Goal: Information Seeking & Learning: Find specific fact

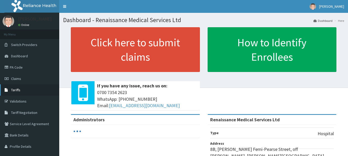
click at [13, 91] on span "Tariffs" at bounding box center [15, 90] width 9 height 5
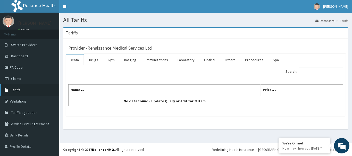
click at [14, 89] on span "Tariffs" at bounding box center [15, 90] width 9 height 5
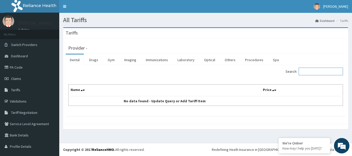
click at [310, 72] on input "Search:" at bounding box center [321, 72] width 44 height 8
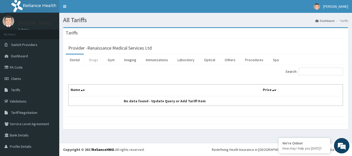
click at [93, 61] on link "Drugs" at bounding box center [93, 60] width 17 height 11
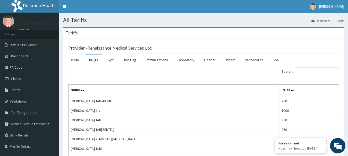
click at [304, 72] on input "Search:" at bounding box center [317, 72] width 44 height 8
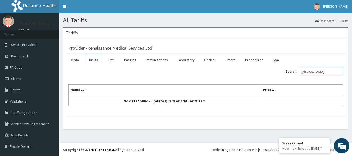
type input "cetirizine"
click at [90, 61] on link "Drugs" at bounding box center [93, 60] width 17 height 11
click at [302, 72] on input "Search:" at bounding box center [321, 72] width 44 height 8
click at [14, 89] on span "Tariffs" at bounding box center [15, 90] width 9 height 5
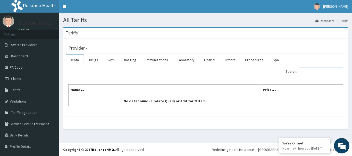
click at [308, 72] on input "Search:" at bounding box center [321, 72] width 44 height 8
type input "cet"
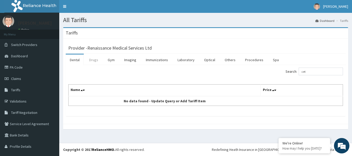
click at [96, 60] on link "Drugs" at bounding box center [93, 60] width 17 height 11
click at [305, 69] on input "Search:" at bounding box center [321, 72] width 44 height 8
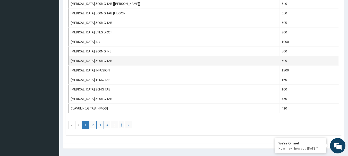
scroll to position [475, 0]
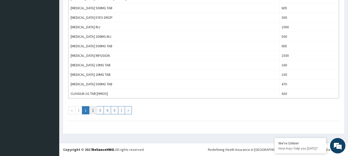
click at [94, 110] on link "2" at bounding box center [92, 110] width 7 height 8
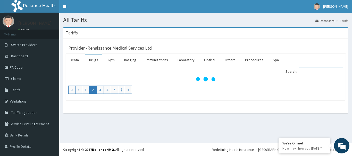
click at [303, 71] on input "Search:" at bounding box center [321, 72] width 44 height 8
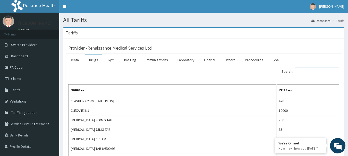
click at [304, 71] on input "Search:" at bounding box center [317, 72] width 44 height 8
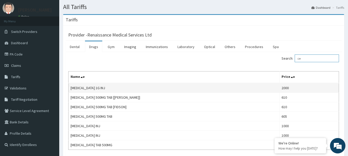
scroll to position [26, 0]
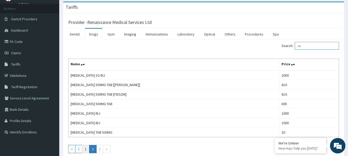
type input "ce"
click at [86, 151] on link "1" at bounding box center [85, 149] width 7 height 8
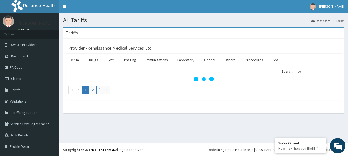
scroll to position [0, 0]
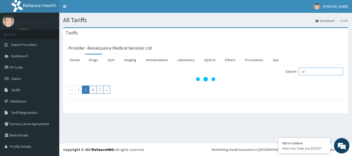
click at [307, 70] on input "ce" at bounding box center [321, 72] width 44 height 8
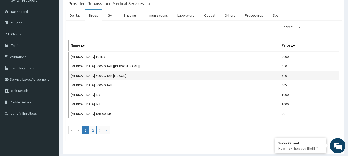
scroll to position [52, 0]
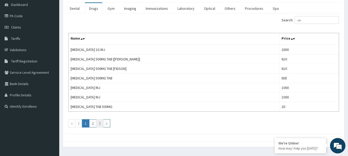
click at [100, 124] on link "⟩" at bounding box center [99, 124] width 7 height 8
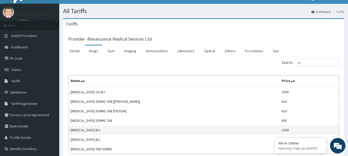
scroll to position [0, 0]
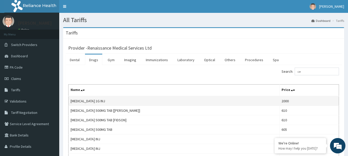
drag, startPoint x: 74, startPoint y: 82, endPoint x: 210, endPoint y: 101, distance: 136.9
click at [210, 101] on td "[MEDICAL_DATA] 1G INJ" at bounding box center [174, 101] width 211 height 10
